Goal: Information Seeking & Learning: Check status

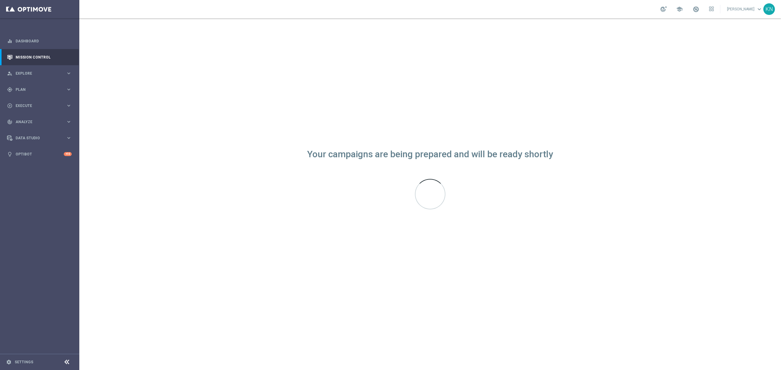
click at [60, 206] on sidenavbar "equalizer Dashboard Mission Control" at bounding box center [39, 185] width 79 height 370
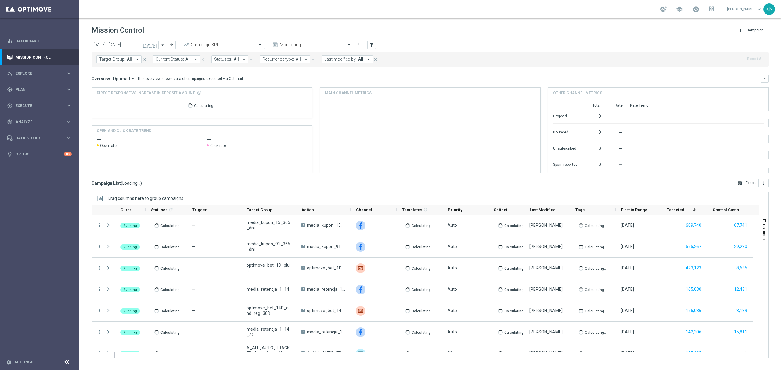
click at [39, 226] on sidenavbar "equalizer Dashboard Mission Control" at bounding box center [39, 185] width 79 height 370
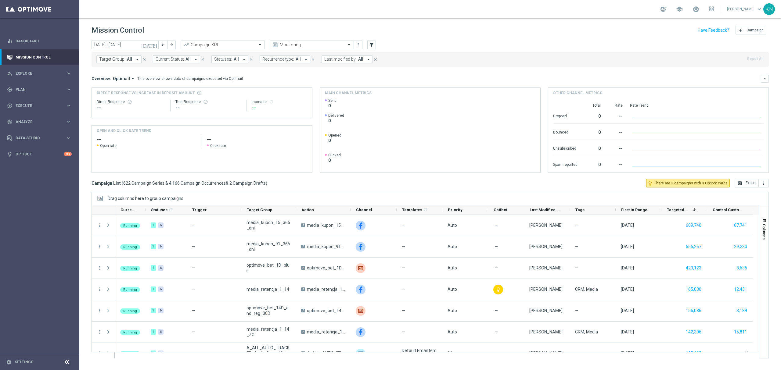
click at [124, 60] on span "Target Group:" at bounding box center [112, 59] width 26 height 5
click at [149, 73] on input "text" at bounding box center [147, 70] width 89 height 5
click at [136, 100] on label "A_PREM-PEXTRA_AUTO_CASHDROP_WELCOME_PW_MRKT_WEEKLY" at bounding box center [153, 98] width 95 height 4
type input "A_PREM-PEXTRA_AUTO_CASHDROP_WELCOME_PW_MRKT_WEEKLY"
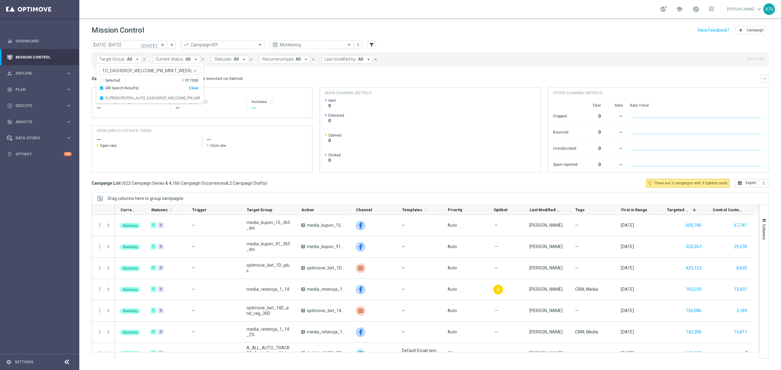
scroll to position [0, 0]
click at [272, 80] on div "Overview: Optimail arrow_drop_down This overview shows data of campaigns execut…" at bounding box center [425, 78] width 669 height 5
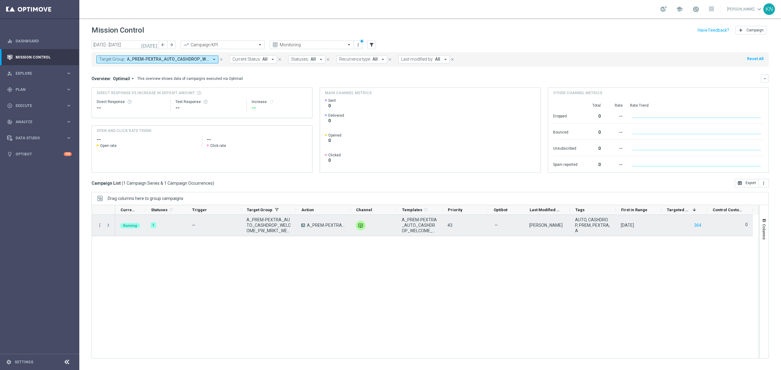
click at [109, 225] on span at bounding box center [108, 225] width 5 height 5
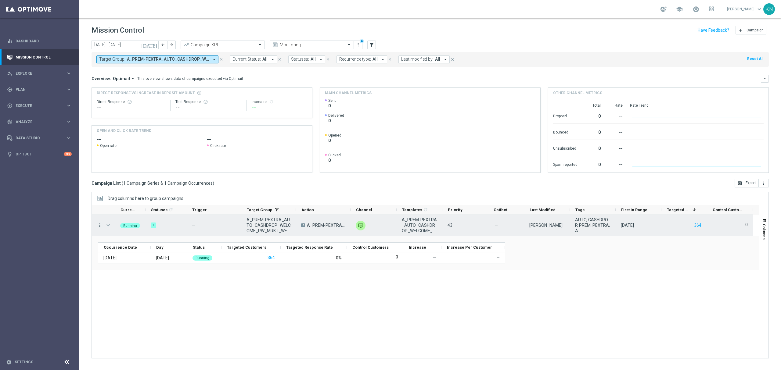
click at [98, 225] on icon "more_vert" at bounding box center [99, 225] width 5 height 5
click at [125, 230] on span "Campaign Details" at bounding box center [127, 229] width 31 height 4
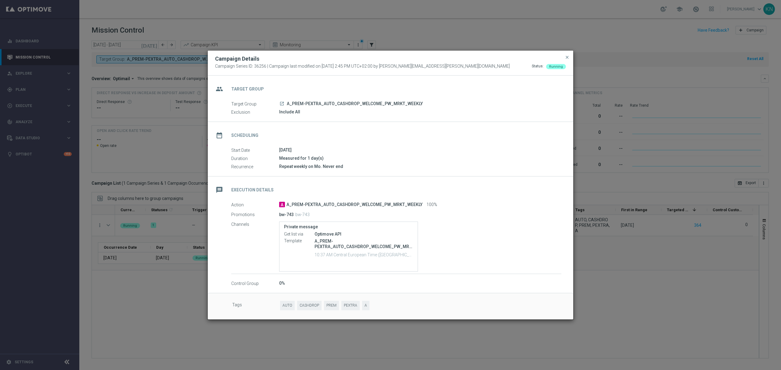
click at [570, 54] on button "close" at bounding box center [567, 57] width 6 height 7
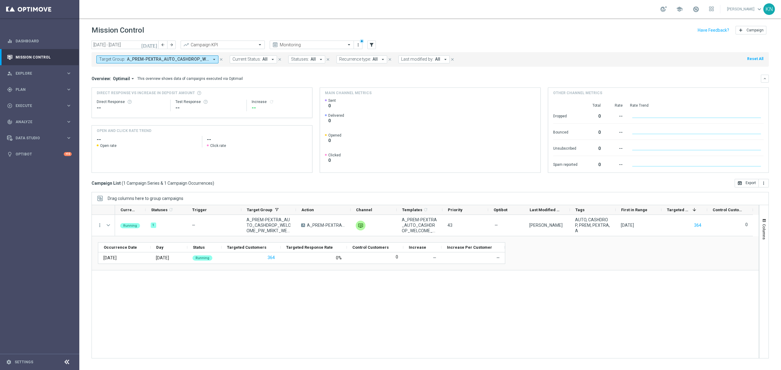
click at [130, 60] on span "A_PREM-PEXTRA_AUTO_CASHDROP_WELCOME_PW_MRKT_WEEKLY" at bounding box center [168, 59] width 82 height 5
click at [103, 99] on div "A_PREM-PEXTRA_AUTO_OFFER_WELCOME_PW_BEZ_MRKT_WEEKLY" at bounding box center [149, 98] width 101 height 10
type input "A_PREM-PEXTRA_AUTO_OFFER_WELCOME_PW_BEZ_MRKT_WEEKLY"
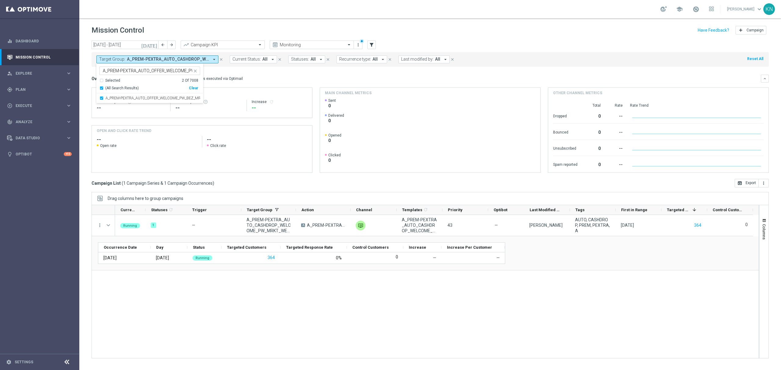
click at [267, 77] on div "Overview: Optimail arrow_drop_down This overview shows data of campaigns execut…" at bounding box center [425, 78] width 669 height 5
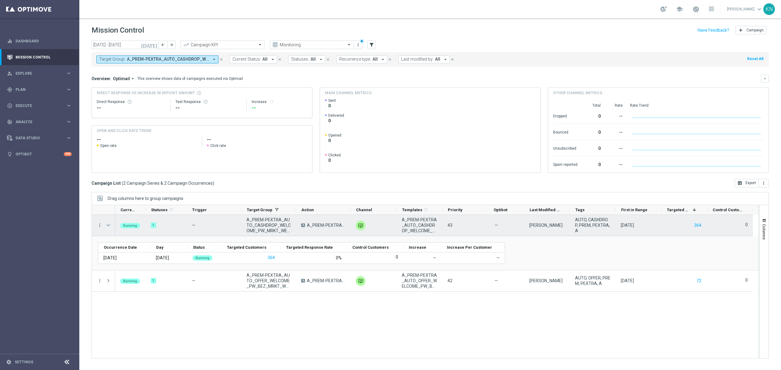
click at [107, 224] on span "Press SPACE to select this row." at bounding box center [108, 225] width 5 height 5
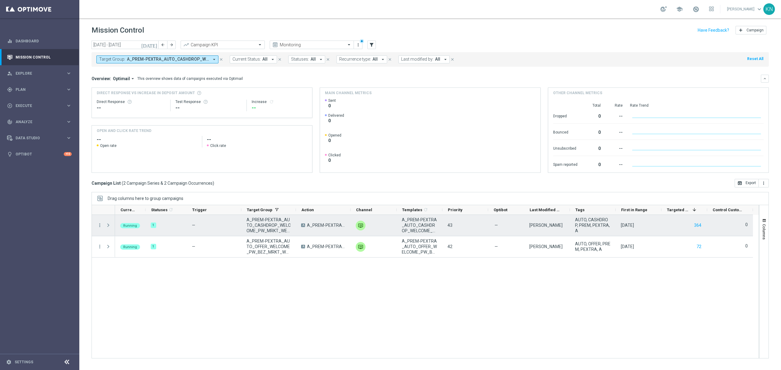
click at [108, 226] on span "Press SPACE to select this row." at bounding box center [108, 225] width 5 height 5
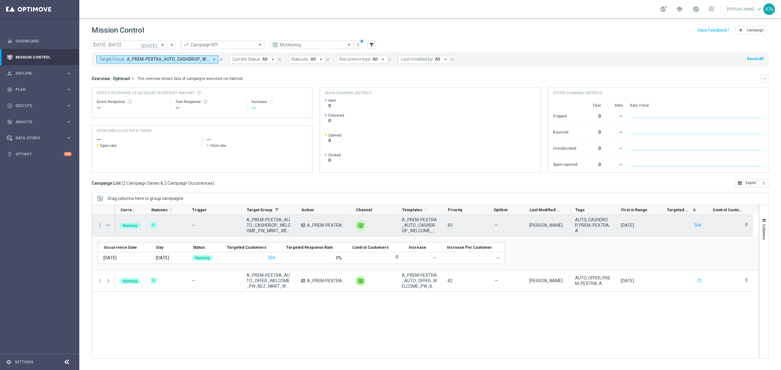
click at [108, 226] on span "Press SPACE to select this row." at bounding box center [108, 225] width 5 height 5
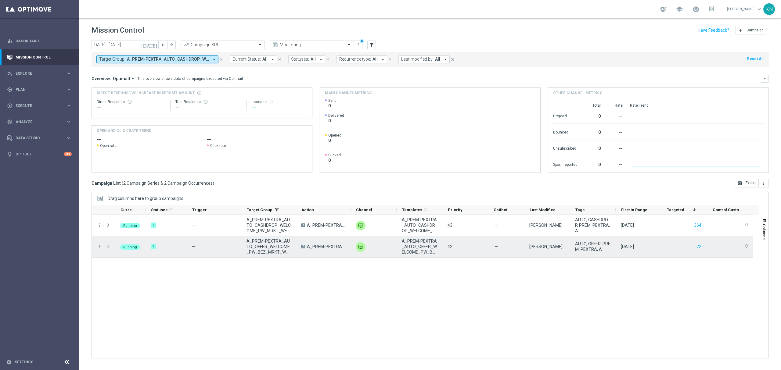
click at [107, 242] on span at bounding box center [109, 247] width 7 height 12
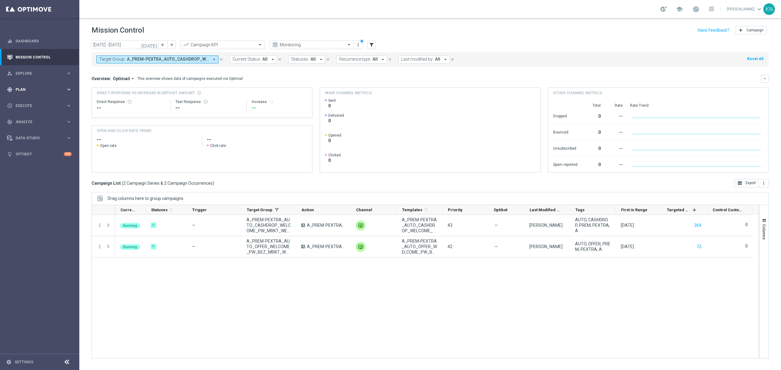
click at [20, 92] on div "gps_fixed Plan keyboard_arrow_right" at bounding box center [39, 89] width 79 height 16
click at [32, 102] on link "Target Groups" at bounding box center [40, 102] width 48 height 5
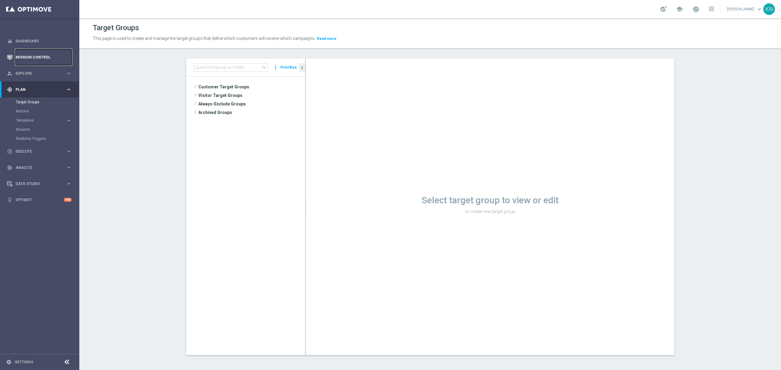
click at [28, 59] on link "Mission Control" at bounding box center [44, 57] width 56 height 16
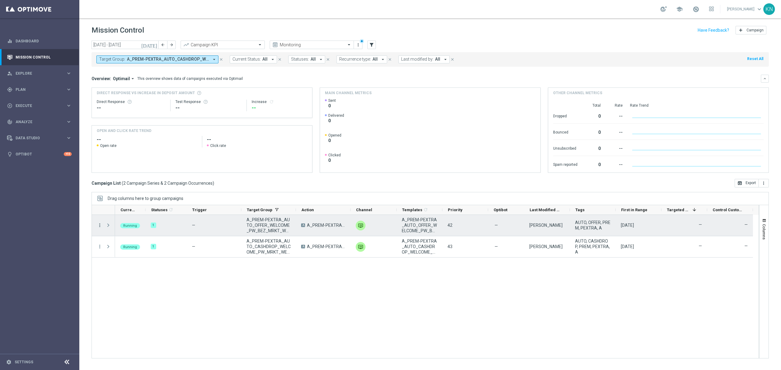
click at [99, 224] on icon "more_vert" at bounding box center [99, 225] width 5 height 5
click at [139, 237] on span "Campaign Metrics" at bounding box center [128, 238] width 32 height 4
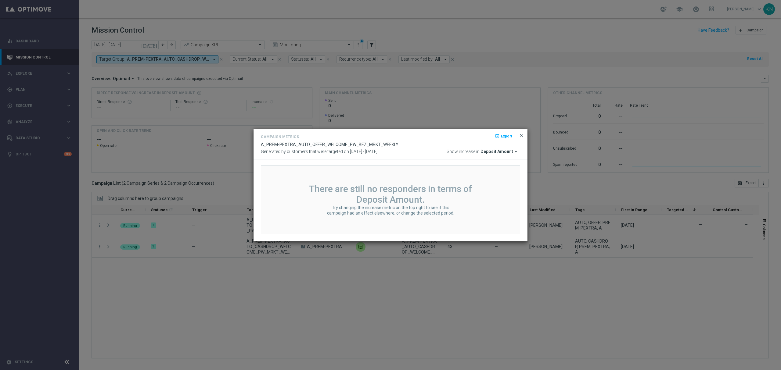
click at [522, 134] on span "close" at bounding box center [521, 135] width 5 height 5
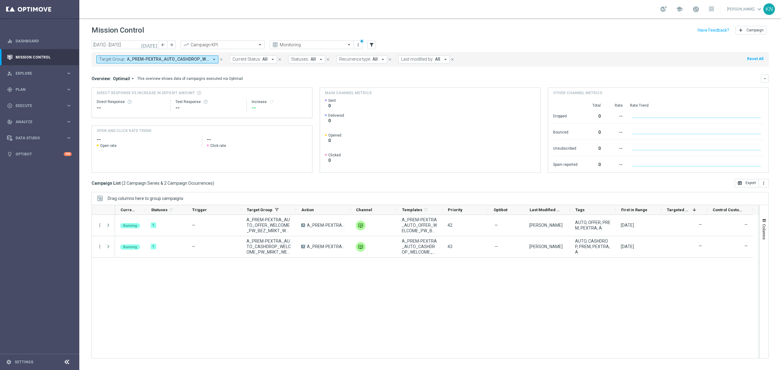
click at [280, 302] on div "Running 1 — A_PREM-PEXTRA_AUTO_OFFER_WELCOME_PW_BEZ_MRKT_WEEKLY A A_PREM-PEXTRA…" at bounding box center [436, 286] width 643 height 143
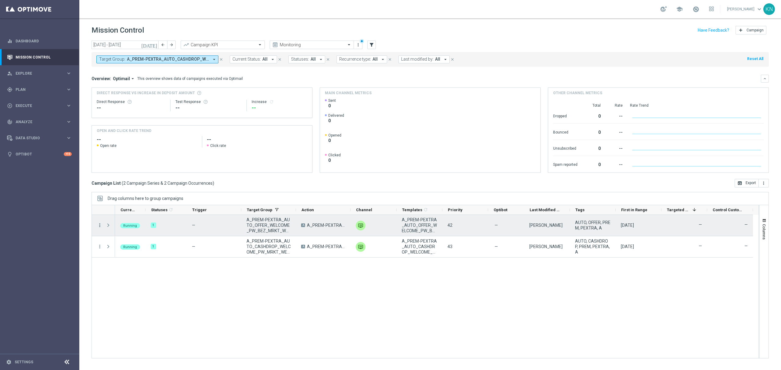
click at [102, 225] on icon "more_vert" at bounding box center [99, 225] width 5 height 5
click at [133, 247] on span "Channel Metrics" at bounding box center [126, 247] width 29 height 4
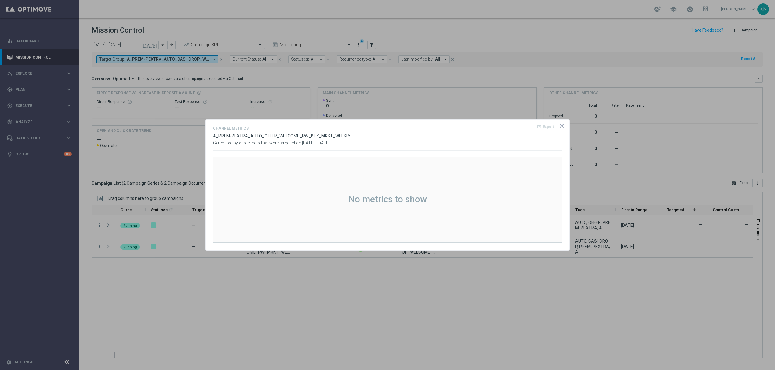
click at [559, 126] on icon "icon" at bounding box center [561, 126] width 6 height 6
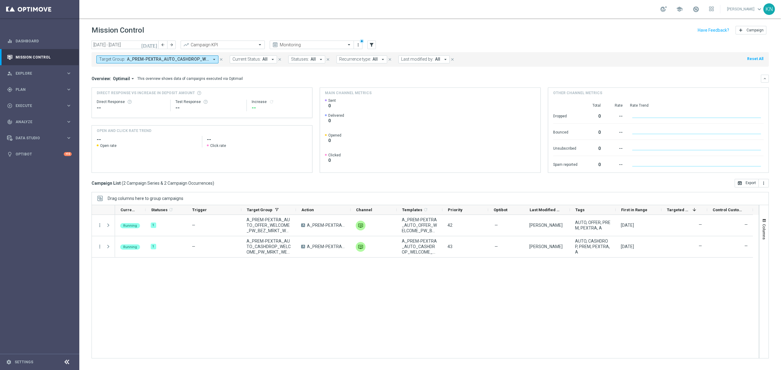
click at [173, 59] on span "A_PREM-PEXTRA_AUTO_CASHDROP_WELCOME_PW_MRKT_WEEKLY, A_PREM-PEXTRA_AUTO_OFFER_WE…" at bounding box center [168, 59] width 82 height 5
click at [100, 81] on div "Selected 2 Of 7009" at bounding box center [148, 80] width 99 height 5
click at [104, 98] on div "A_PREM-PEXTRA_AUTO_CASHDROP_WELCOME_PW_MRKT_WEEKLY" at bounding box center [149, 98] width 101 height 10
click at [102, 99] on div "A_PREM-PEXTRA_AUTO_OFFER_WELCOME_PW_BEZ_MRKT_WEEKLY" at bounding box center [149, 98] width 101 height 10
click at [269, 68] on mini-dashboard "Overview: Optimail arrow_drop_down This overview shows data of campaigns execut…" at bounding box center [429, 123] width 677 height 112
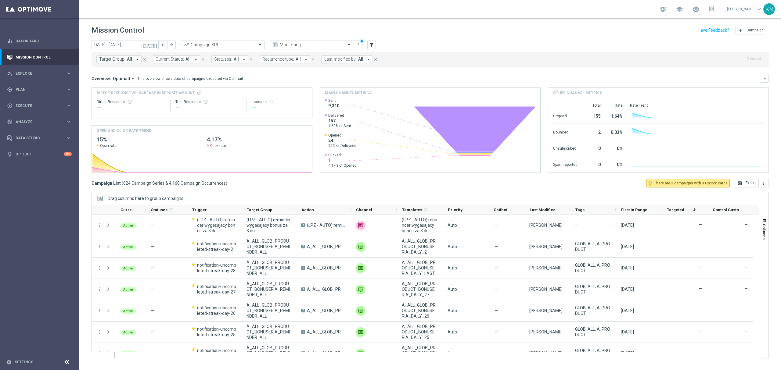
click at [127, 60] on span "All" at bounding box center [129, 59] width 5 height 5
click at [102, 101] on div "A_PREM-PEXTRA_AUTO_CASHDROP_WELCOME_PW_MRKT_WEEKLY" at bounding box center [149, 98] width 101 height 10
type input "A_PREM-PEXTRA_AUTO_CASHDROP_WELCOME_PW_MRKT_WEEKLY"
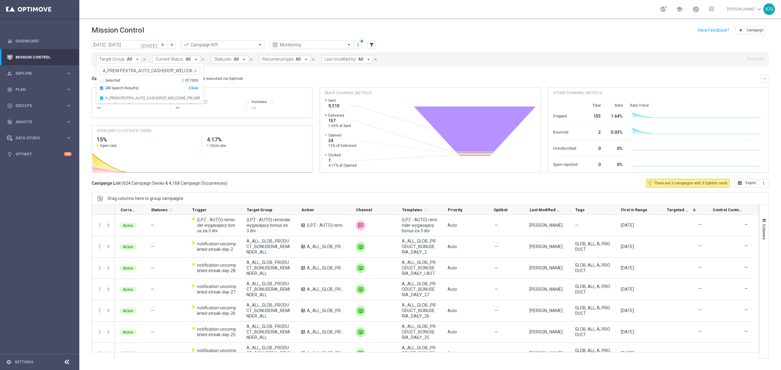
click at [247, 69] on mini-dashboard "Overview: Optimail arrow_drop_down This overview shows data of campaigns execut…" at bounding box center [429, 123] width 677 height 112
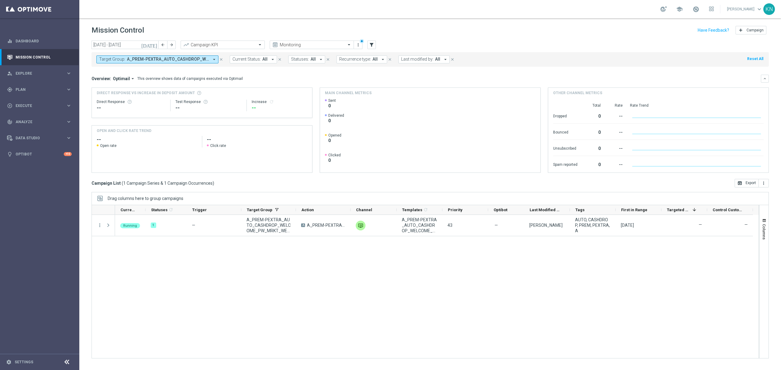
click at [122, 59] on span "Target Group:" at bounding box center [112, 59] width 26 height 5
drag, startPoint x: 135, startPoint y: 98, endPoint x: 204, endPoint y: 82, distance: 70.2
click at [136, 98] on label "A_PREM-PEXTRA_AUTO_OFFER_WELCOME_PW_BEZ_MRKT_WEEKLY" at bounding box center [153, 98] width 95 height 4
type input "A_PREM-PEXTRA_AUTO_OFFER_WELCOME_PW_BEZ_MRKT_WEEKLY"
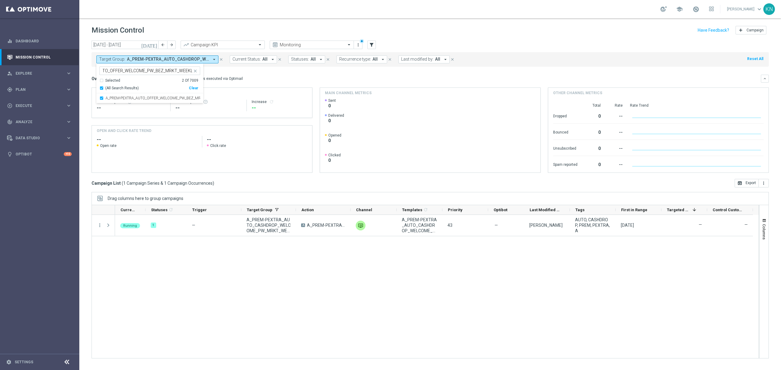
scroll to position [0, 0]
click at [276, 74] on mini-dashboard "Overview: Optimail arrow_drop_down This overview shows data of campaigns execut…" at bounding box center [429, 123] width 677 height 112
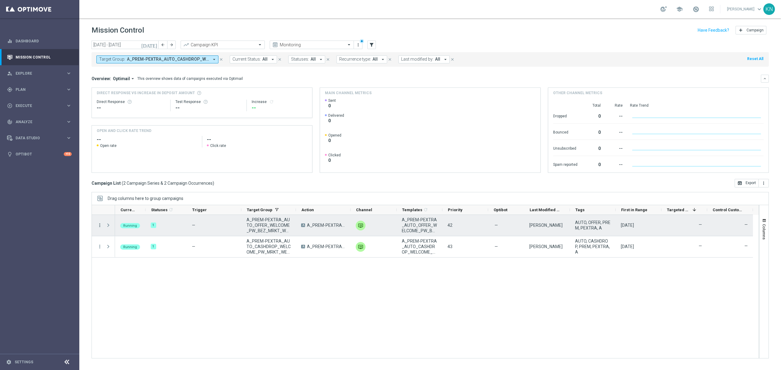
click at [100, 227] on icon "more_vert" at bounding box center [99, 225] width 5 height 5
click at [143, 266] on div "Go to Campaign Analysis" at bounding box center [140, 264] width 57 height 4
click at [109, 227] on span "Press SPACE to select this row." at bounding box center [108, 225] width 5 height 5
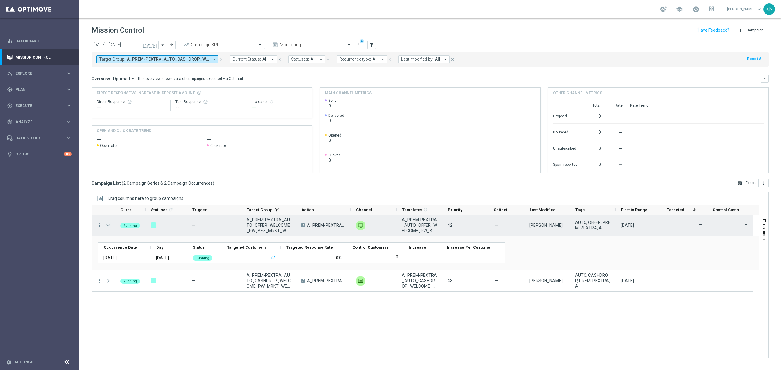
click at [110, 226] on span "Press SPACE to select this row." at bounding box center [108, 225] width 5 height 5
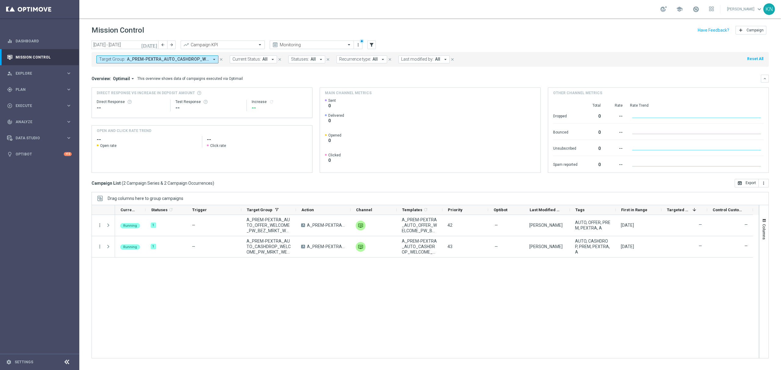
click at [215, 318] on div "Running 1 — A_PREM-PEXTRA_AUTO_CASHDROP_WELCOME_PW_MRKT_WEEKLY A A_PREM-PEXTRA_…" at bounding box center [436, 286] width 643 height 143
drag, startPoint x: 30, startPoint y: 90, endPoint x: 35, endPoint y: 105, distance: 15.8
click at [30, 90] on span "Plan" at bounding box center [41, 90] width 50 height 4
click at [32, 102] on link "Target Groups" at bounding box center [40, 102] width 48 height 5
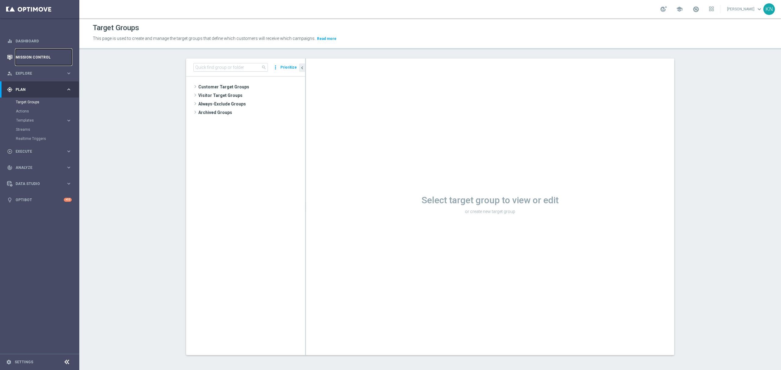
drag, startPoint x: 46, startPoint y: 54, endPoint x: 49, endPoint y: 62, distance: 8.6
click at [45, 54] on link "Mission Control" at bounding box center [44, 57] width 56 height 16
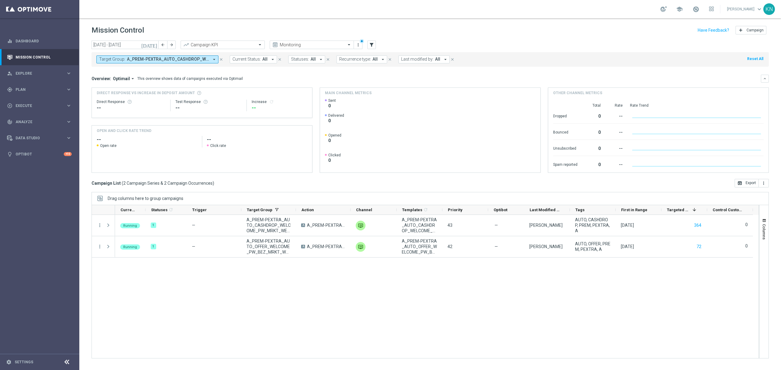
click at [202, 57] on span "A_PREM-PEXTRA_AUTO_CASHDROP_WELCOME_PW_MRKT_WEEKLY, A_PREM-PEXTRA_AUTO_OFFER_WE…" at bounding box center [168, 59] width 82 height 5
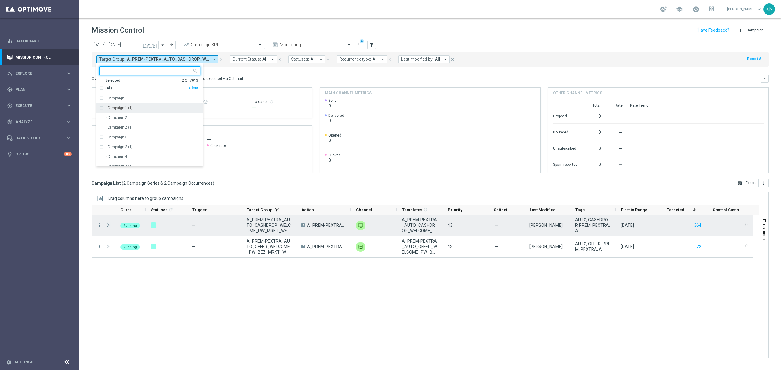
click at [108, 228] on span "Press SPACE to select this row." at bounding box center [108, 225] width 5 height 5
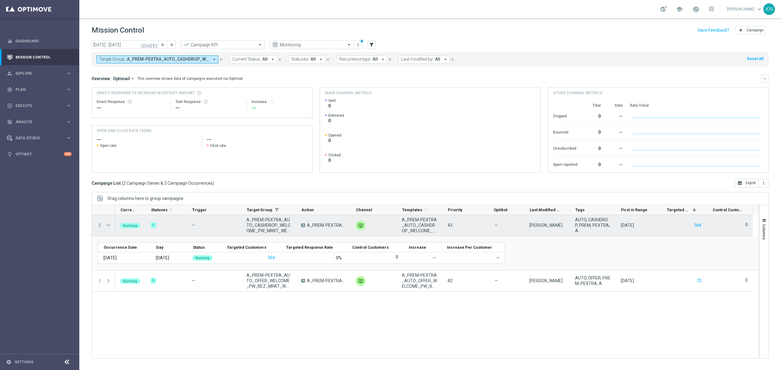
click at [101, 226] on icon "more_vert" at bounding box center [99, 225] width 5 height 5
click at [128, 240] on span "Campaign Metrics" at bounding box center [128, 238] width 32 height 4
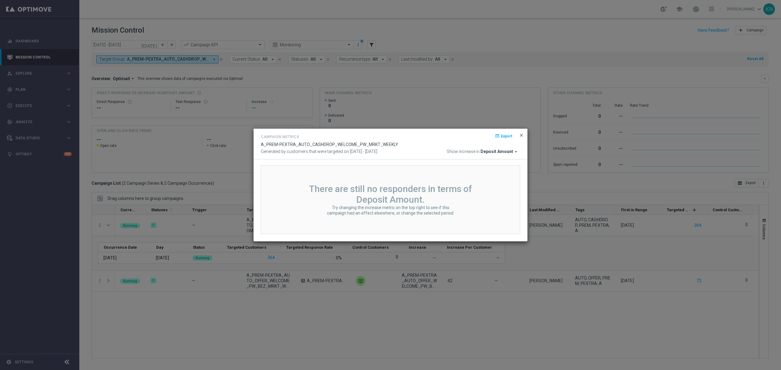
click at [520, 135] on span "close" at bounding box center [521, 135] width 5 height 5
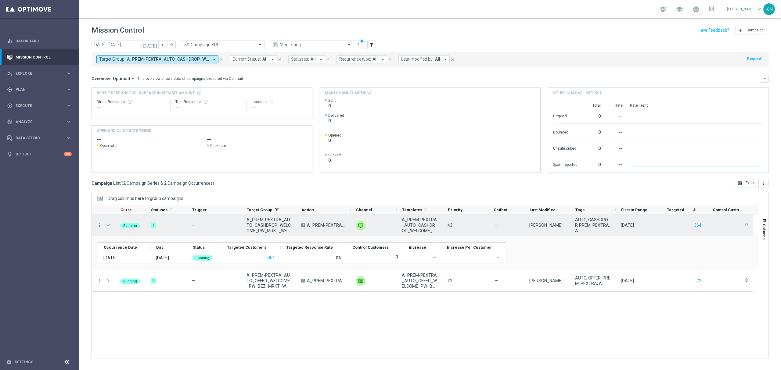
click at [100, 226] on icon "more_vert" at bounding box center [99, 225] width 5 height 5
click at [134, 249] on div "Channel Metrics" at bounding box center [140, 247] width 57 height 4
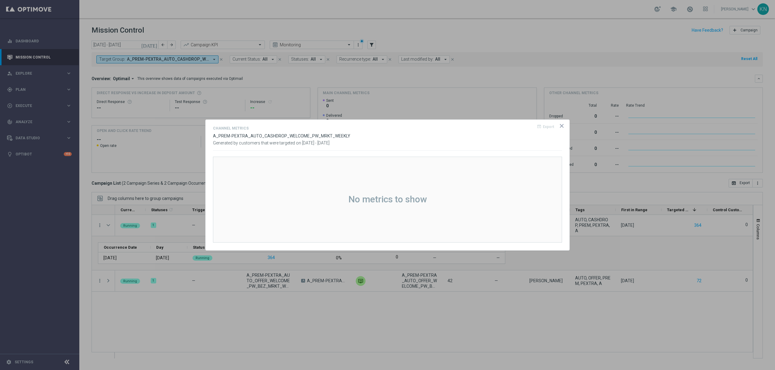
click at [562, 126] on icon "icon" at bounding box center [561, 125] width 3 height 3
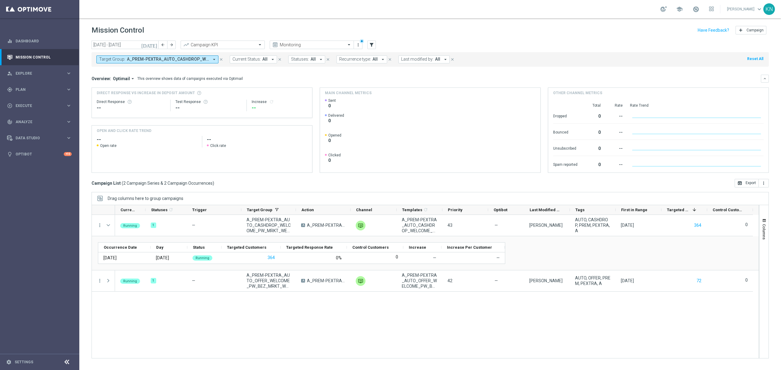
click at [756, 12] on span "keyboard_arrow_down" at bounding box center [759, 9] width 7 height 7
click at [728, 93] on div "logout Logout" at bounding box center [734, 90] width 61 height 11
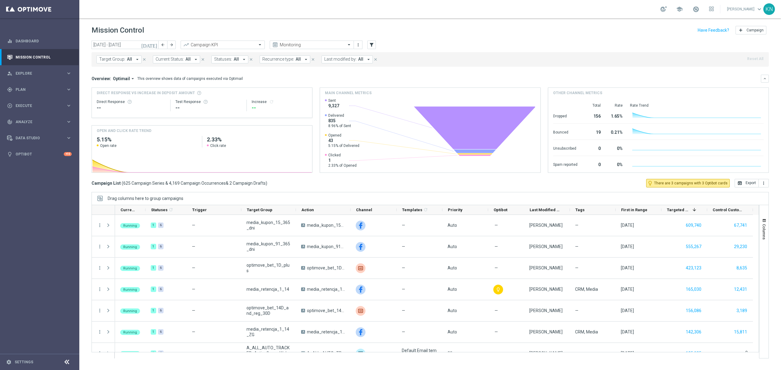
click at [121, 60] on span "Target Group:" at bounding box center [112, 59] width 26 height 5
type input "Też w"
drag, startPoint x: 127, startPoint y: 69, endPoint x: 78, endPoint y: 65, distance: 49.2
click at [78, 65] on main "equalizer Dashboard Mission Control" at bounding box center [390, 185] width 781 height 370
click at [134, 58] on icon "arrow_drop_down" at bounding box center [136, 59] width 5 height 5
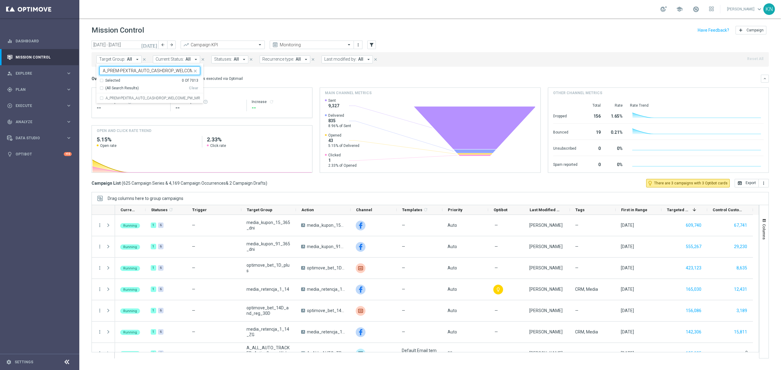
scroll to position [0, 41]
drag, startPoint x: 104, startPoint y: 96, endPoint x: 190, endPoint y: 91, distance: 86.7
click at [103, 97] on div "A_PREM-PEXTRA_AUTO_CASHDROP_WELCOME_PW_MRKT_WEEKLY" at bounding box center [149, 98] width 101 height 10
type input "A_PREM-PEXTRA_AUTO_CASHDROP_WELCOME_PW_MRKT_WEEKLY"
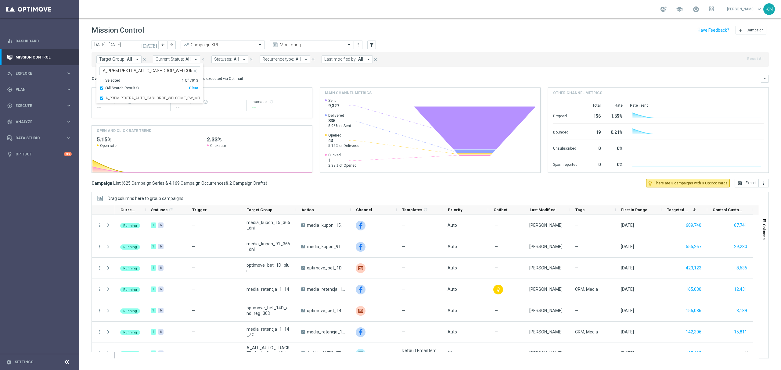
click at [269, 78] on div "Overview: Optimail arrow_drop_down This overview shows data of campaigns execut…" at bounding box center [425, 78] width 669 height 5
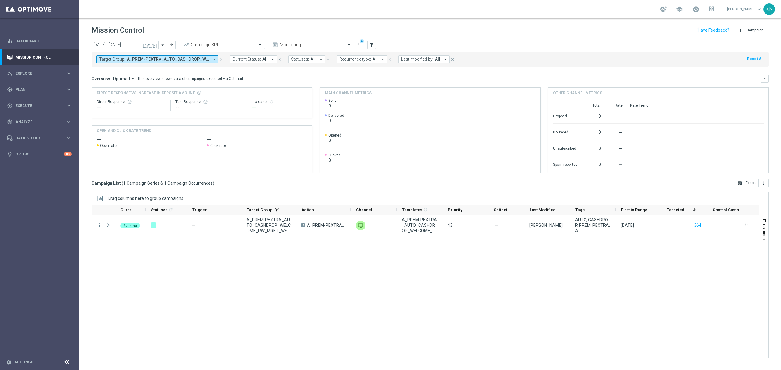
click at [177, 59] on span "A_PREM-PEXTRA_AUTO_CASHDROP_WELCOME_PW_MRKT_WEEKLY" at bounding box center [168, 59] width 82 height 5
click at [103, 98] on div "A_PREM-PEXTRA_AUTO_OFFER_WELCOME_PW_BEZ_MRKT_WEEKLY" at bounding box center [149, 98] width 101 height 10
type input "A_PREM-PEXTRA_AUTO_OFFER_WELCOME_PW_BEZ_MRKT_WEEKLY"
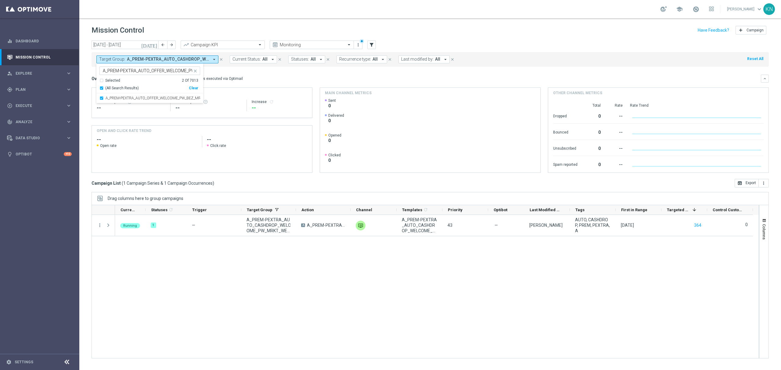
click at [263, 78] on div "Overview: Optimail arrow_drop_down This overview shows data of campaigns execut…" at bounding box center [425, 78] width 669 height 5
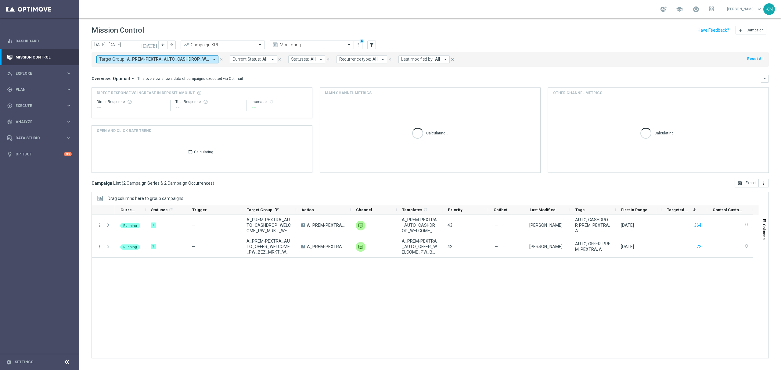
click at [259, 310] on div "Running 1 — A_PREM-PEXTRA_AUTO_CASHDROP_WELCOME_PW_MRKT_WEEKLY A A_PREM-PEXTRA_…" at bounding box center [436, 286] width 643 height 143
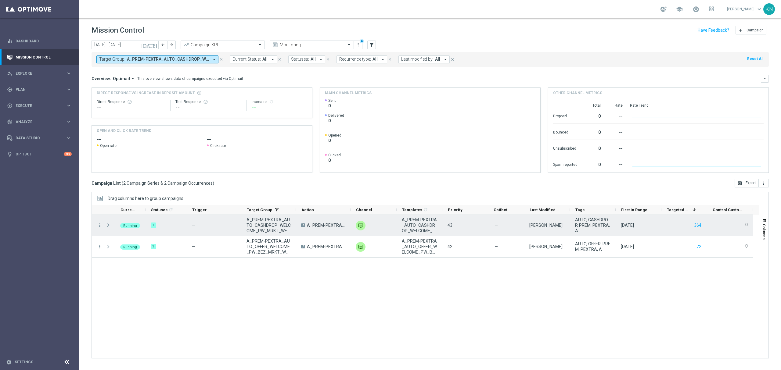
click at [105, 227] on div at bounding box center [109, 225] width 12 height 21
click at [106, 226] on span at bounding box center [108, 225] width 5 height 5
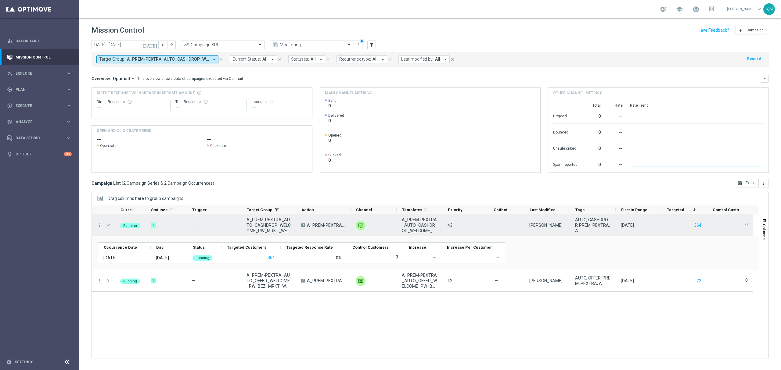
click at [107, 226] on span at bounding box center [108, 225] width 5 height 5
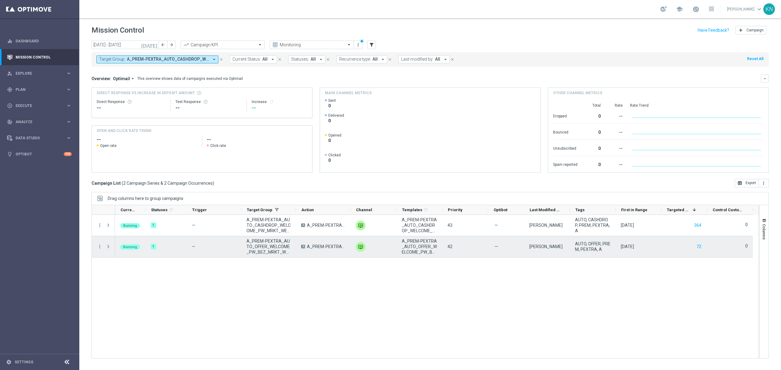
click at [107, 247] on span at bounding box center [108, 246] width 5 height 5
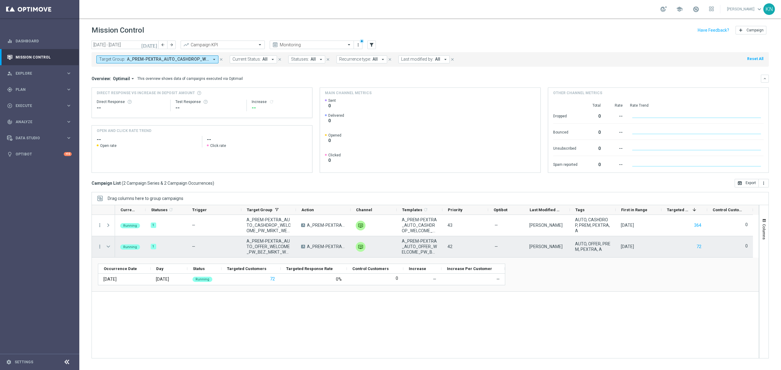
click at [109, 248] on span at bounding box center [108, 246] width 5 height 5
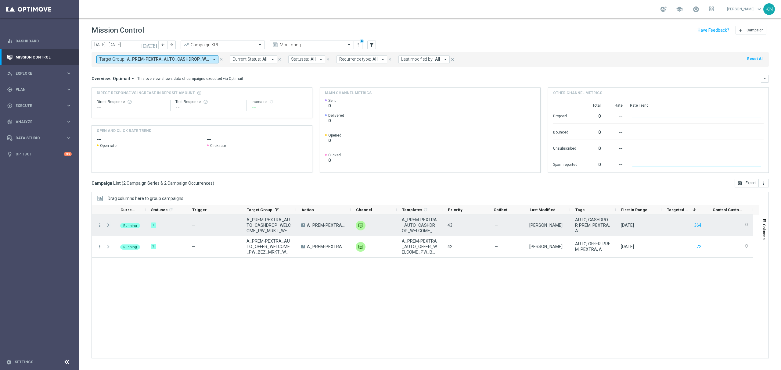
click at [106, 226] on span at bounding box center [108, 225] width 5 height 5
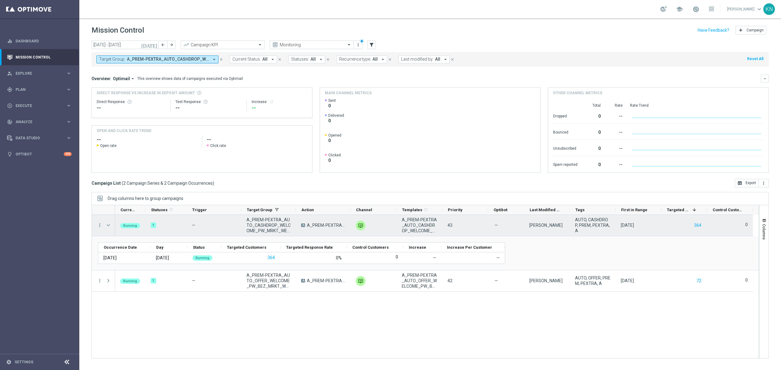
click at [104, 226] on div at bounding box center [109, 225] width 12 height 21
click at [106, 226] on span at bounding box center [108, 225] width 5 height 5
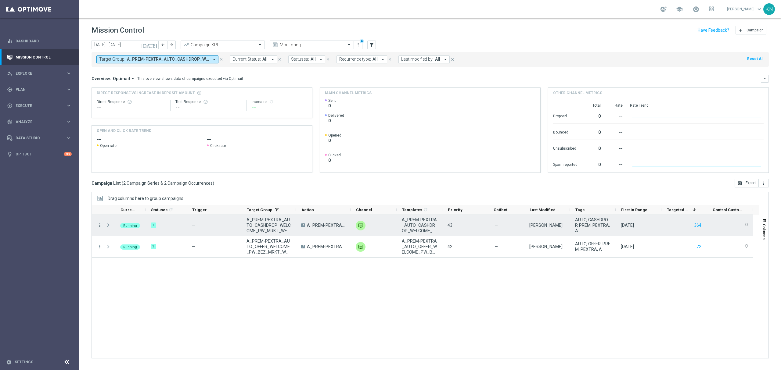
click at [100, 225] on icon "more_vert" at bounding box center [99, 225] width 5 height 5
click at [153, 264] on span "Go to Campaign Analysis" at bounding box center [134, 264] width 44 height 4
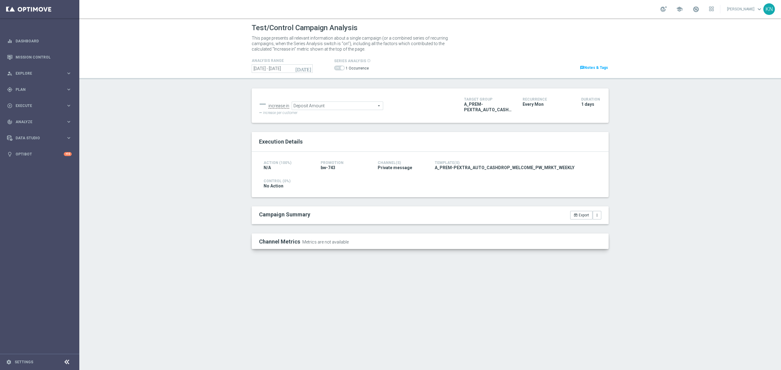
click at [294, 220] on div "Campaign Summary open_in_browser Export more_vert" at bounding box center [430, 215] width 357 height 18
